Goal: Information Seeking & Learning: Check status

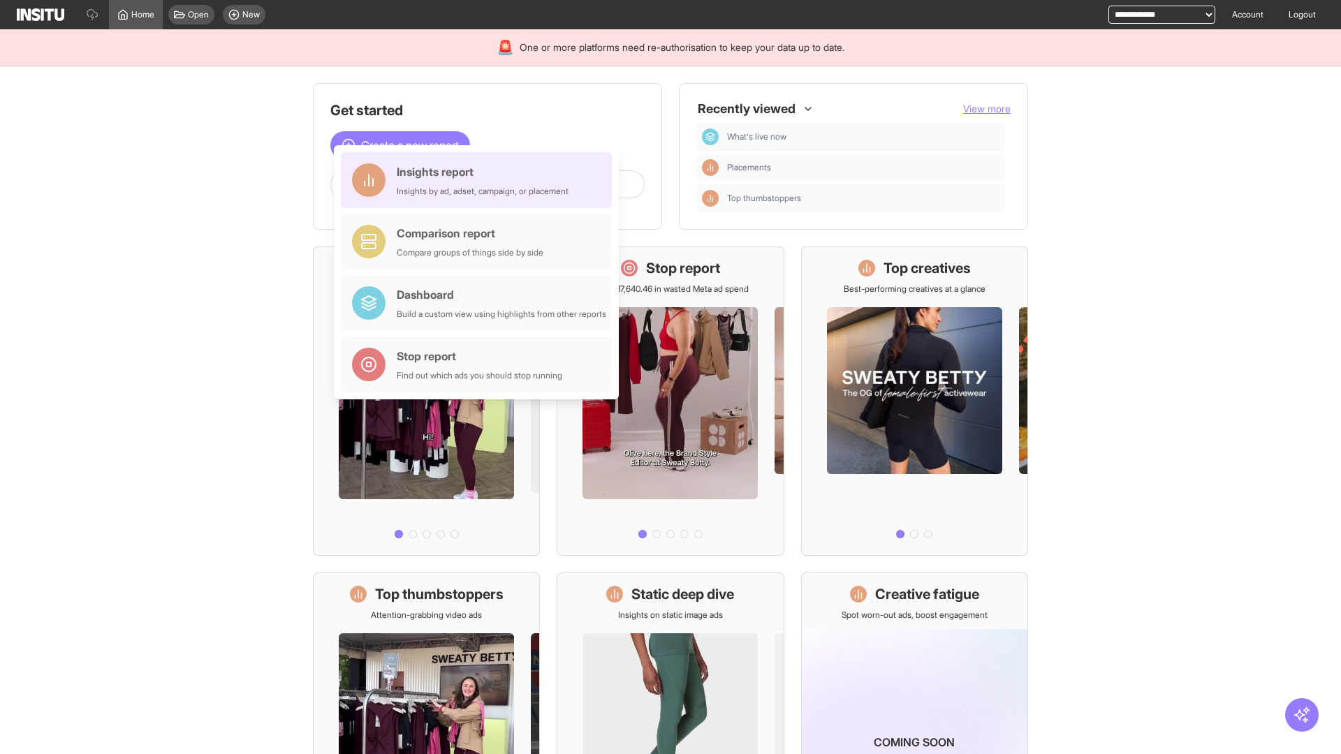
click at [480, 180] on div "Insights report Insights by ad, adset, campaign, or placement" at bounding box center [483, 180] width 172 height 34
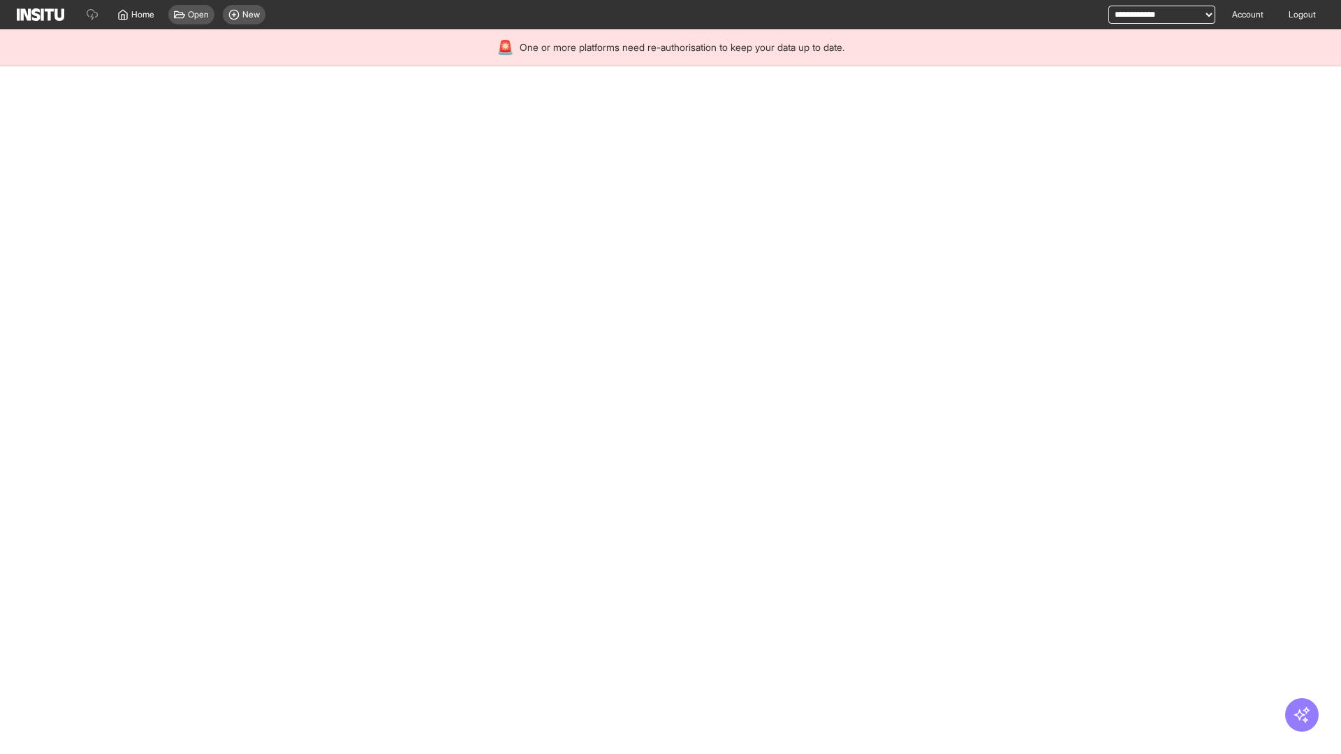
select select "**"
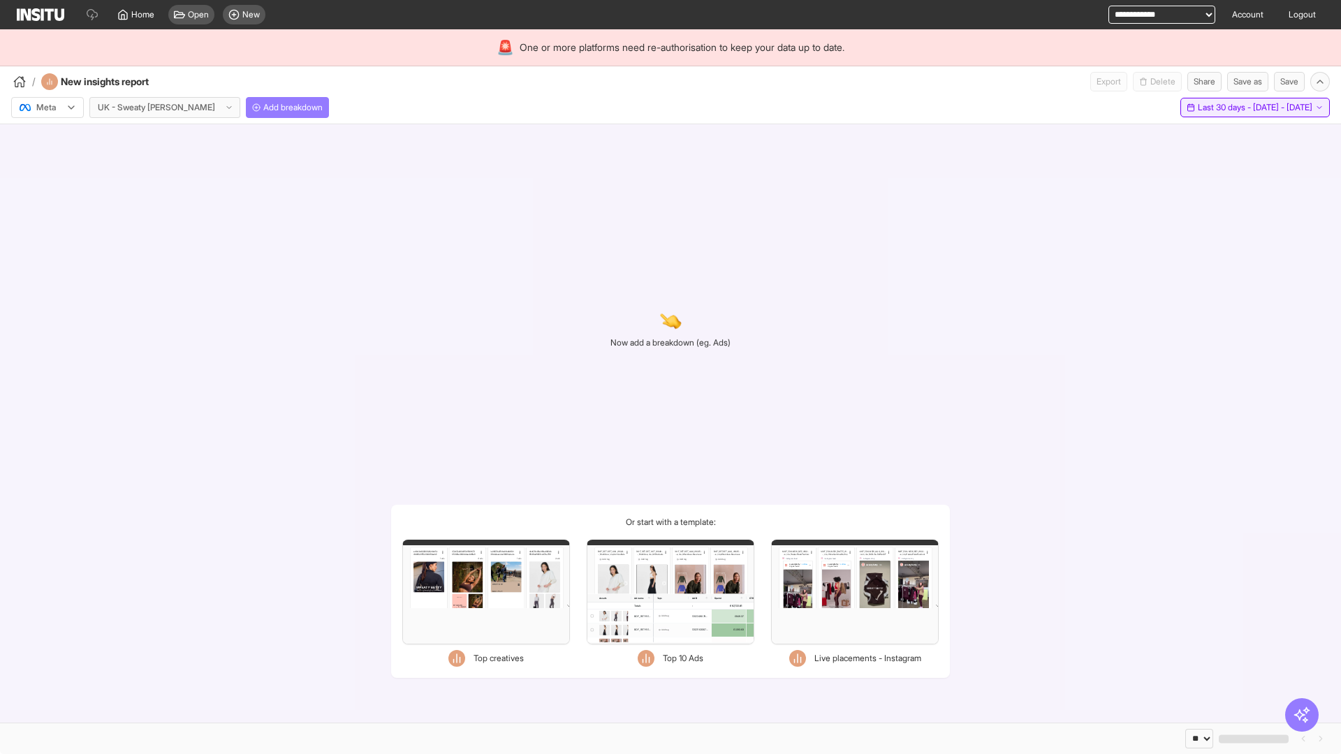
click at [1225, 108] on span "Last 30 days - [DATE] - [DATE]" at bounding box center [1254, 107] width 115 height 11
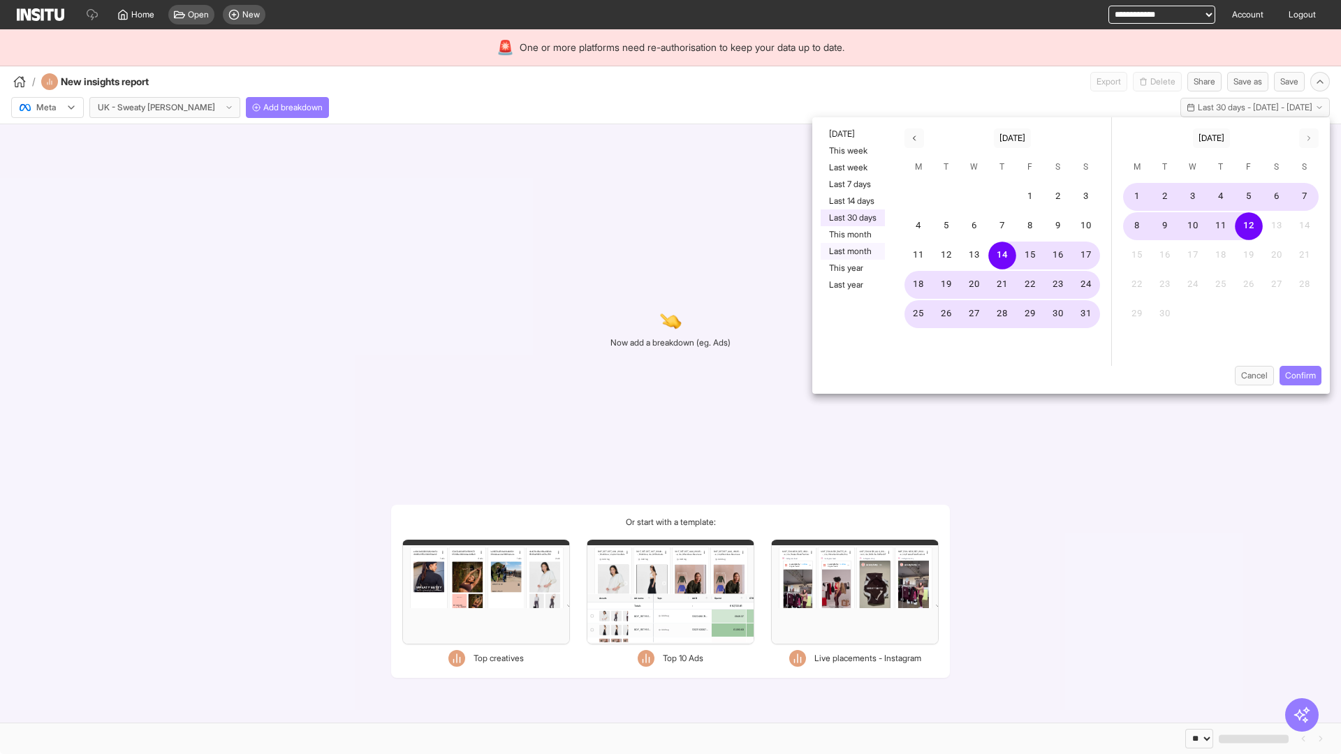
click at [851, 251] on button "Last month" at bounding box center [852, 251] width 64 height 17
